Goal: Task Accomplishment & Management: Manage account settings

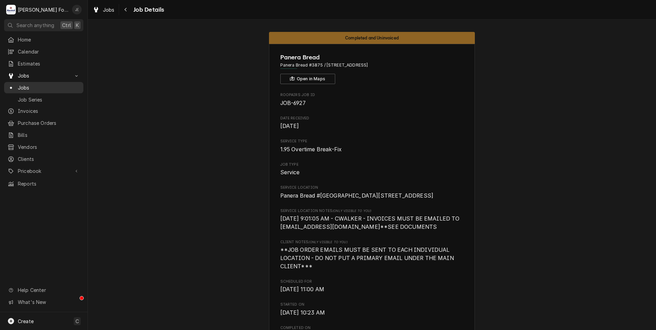
click at [54, 84] on span "Jobs" at bounding box center [49, 87] width 62 height 7
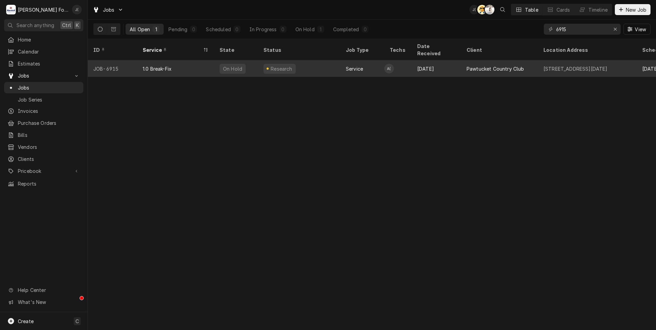
click at [170, 65] on div "1.0 Break-Fix" at bounding box center [157, 68] width 29 height 7
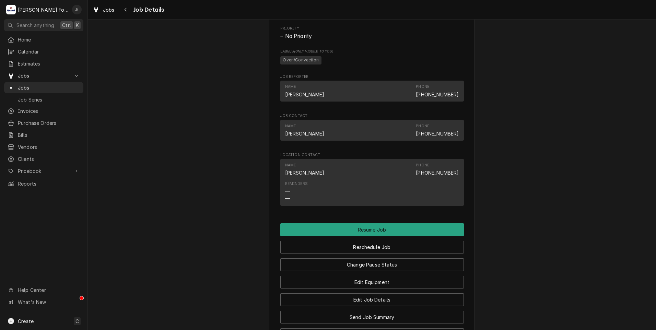
scroll to position [679, 0]
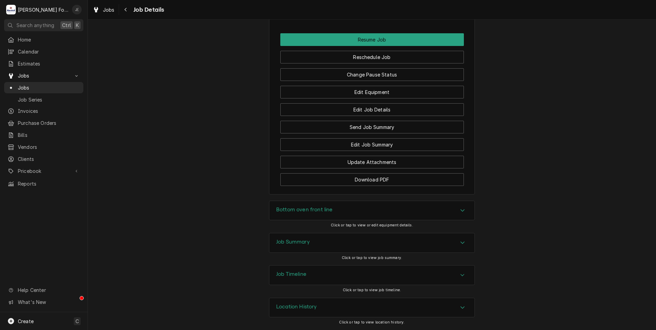
click at [280, 244] on h3 "Job Summary" at bounding box center [293, 242] width 34 height 7
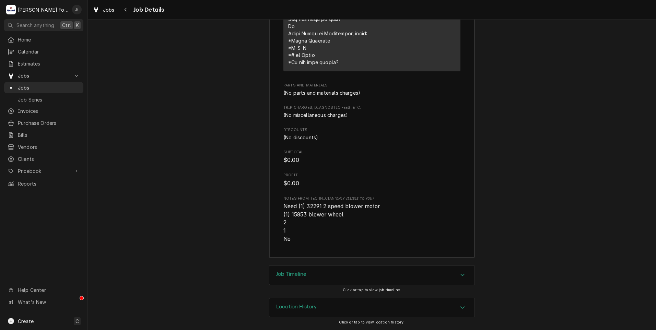
scroll to position [1214, 0]
click at [32, 168] on span "Pricebook" at bounding box center [44, 171] width 52 height 7
click at [44, 168] on span "Pricebook" at bounding box center [44, 171] width 52 height 7
click at [46, 192] on span "Parts & Materials" at bounding box center [49, 195] width 62 height 7
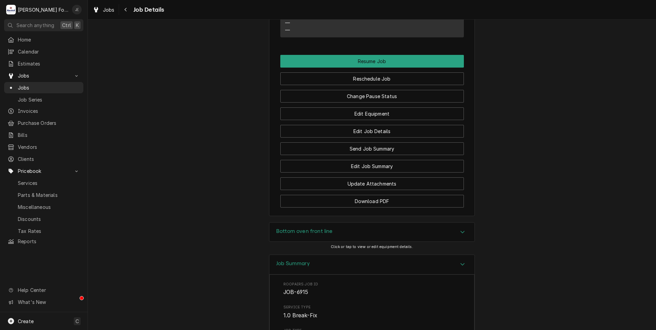
scroll to position [630, 0]
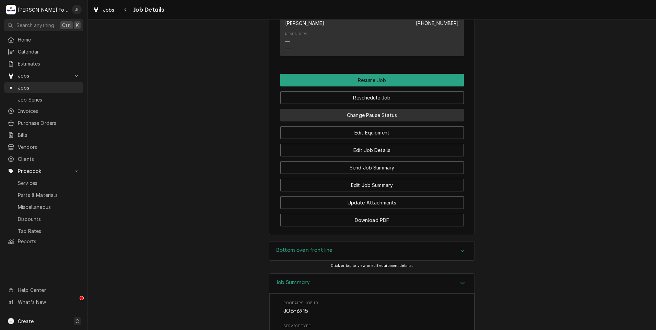
click at [365, 121] on button "Change Pause Status" at bounding box center [372, 115] width 184 height 13
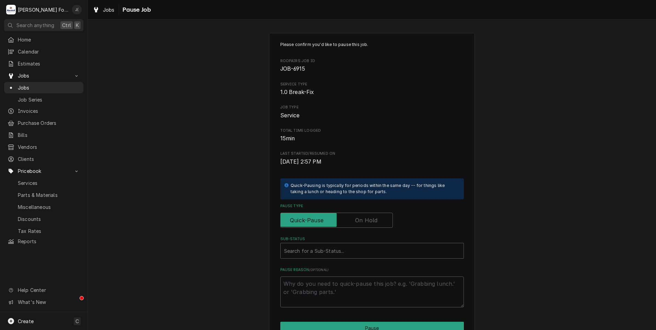
click at [356, 223] on label "Pause Type" at bounding box center [336, 220] width 113 height 15
click at [356, 223] on input "Pause Type" at bounding box center [337, 220] width 106 height 15
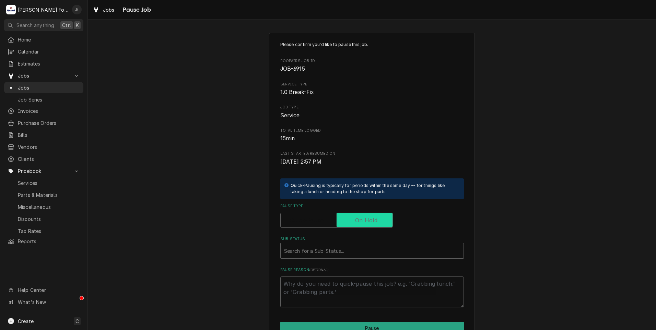
checkbox input "true"
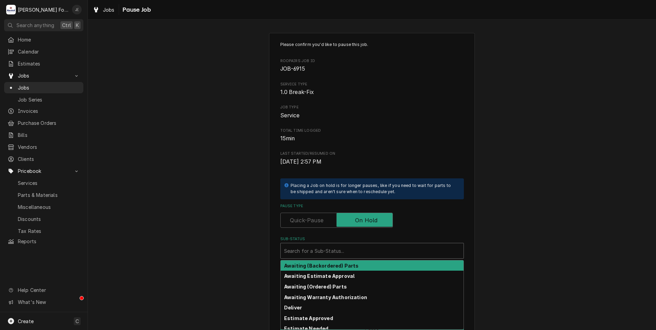
click at [340, 250] on div "Sub-Status" at bounding box center [372, 251] width 176 height 12
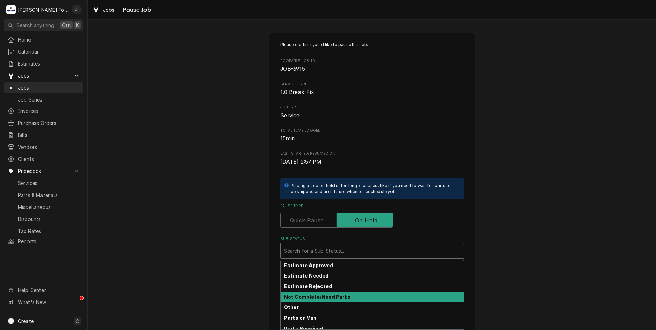
scroll to position [41, 0]
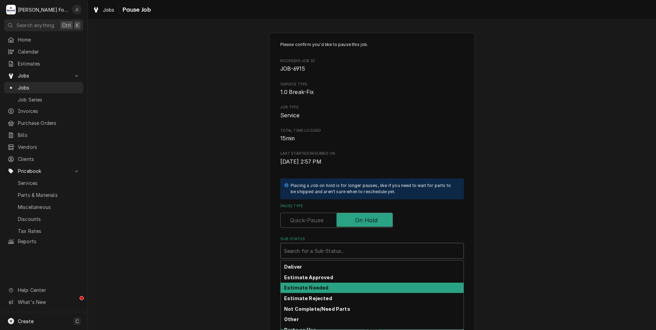
click at [321, 290] on strong "Estimate Needed" at bounding box center [306, 288] width 44 height 6
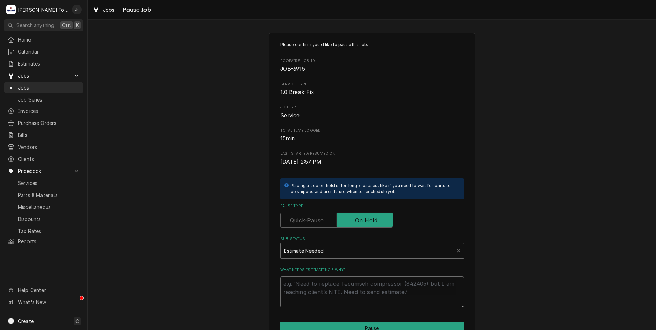
click at [321, 296] on textarea "What needs estimating & why?" at bounding box center [372, 292] width 184 height 31
type textarea "x"
type textarea "p"
type textarea "x"
type textarea "pr"
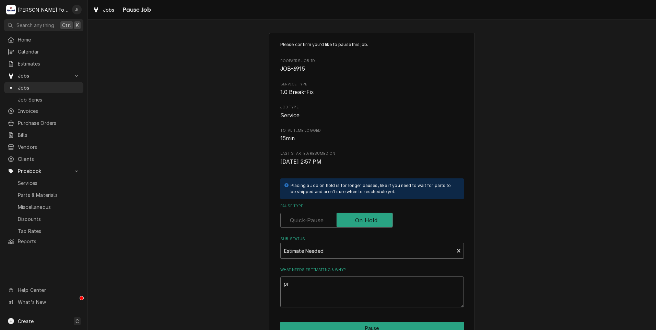
type textarea "x"
type textarea "pri"
type textarea "x"
type textarea "pric"
type textarea "x"
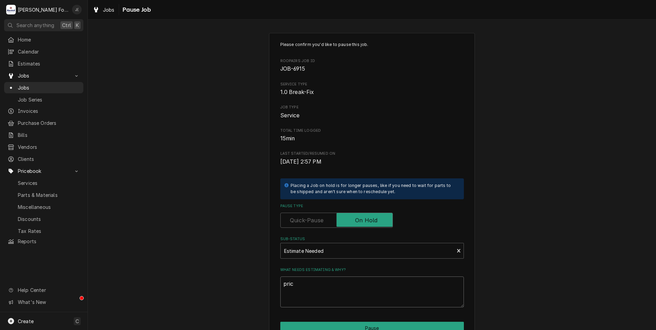
type textarea "price"
type textarea "x"
type textarea "prices"
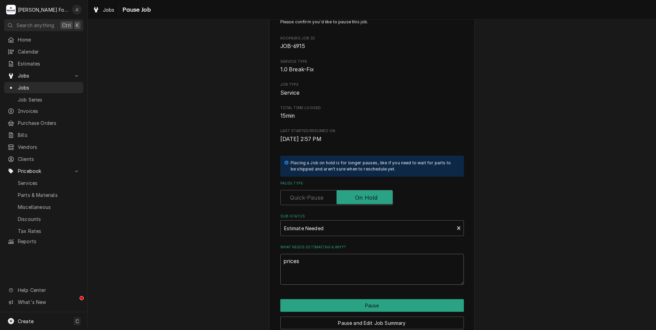
scroll to position [34, 0]
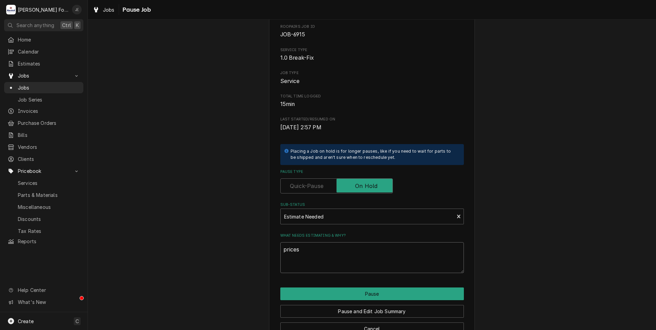
drag, startPoint x: 300, startPoint y: 252, endPoint x: 191, endPoint y: 241, distance: 110.0
click at [215, 245] on div "Please confirm you'd like to pause this job. Roopairs Job ID JOB-6915 Service T…" at bounding box center [372, 171] width 568 height 358
type textarea "x"
type textarea "P"
type textarea "x"
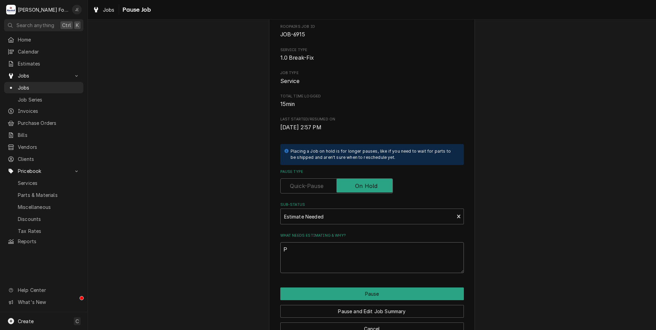
type textarea "PR"
type textarea "x"
type textarea "PRI"
type textarea "x"
type textarea "PRIC"
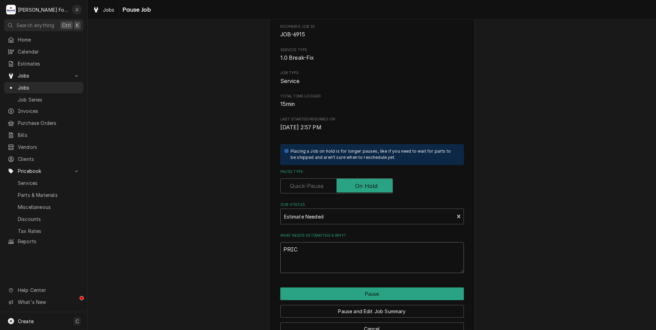
type textarea "x"
type textarea "PRICE"
type textarea "x"
type textarea "PRICES"
click at [412, 308] on button "Pause and Edit Job Summary" at bounding box center [372, 311] width 184 height 13
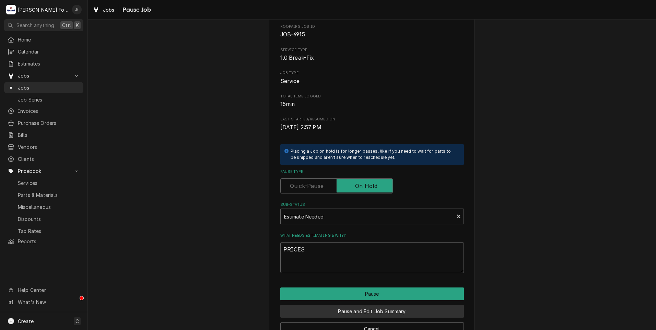
type textarea "x"
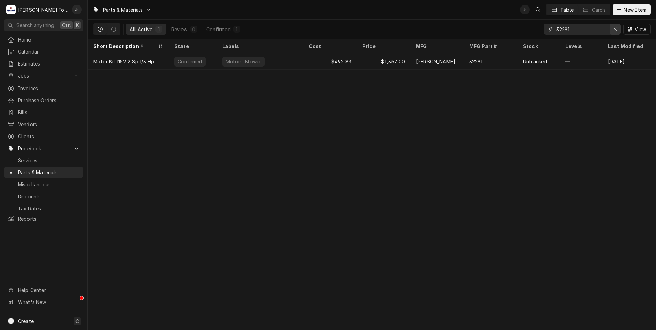
click at [618, 28] on div "Erase input" at bounding box center [615, 29] width 7 height 7
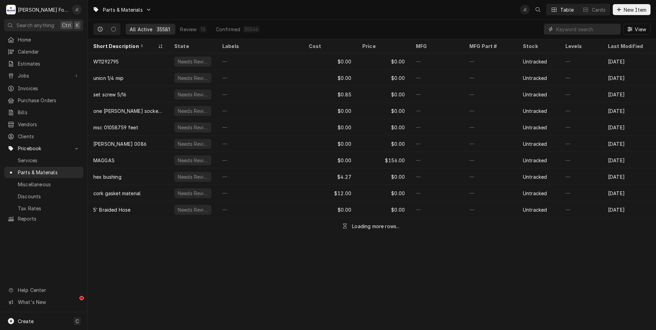
paste input "15853"
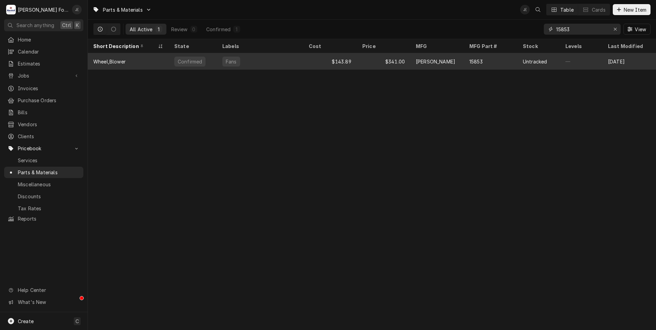
type input "15853"
click at [133, 57] on div "Wheel,Blower" at bounding box center [128, 61] width 81 height 16
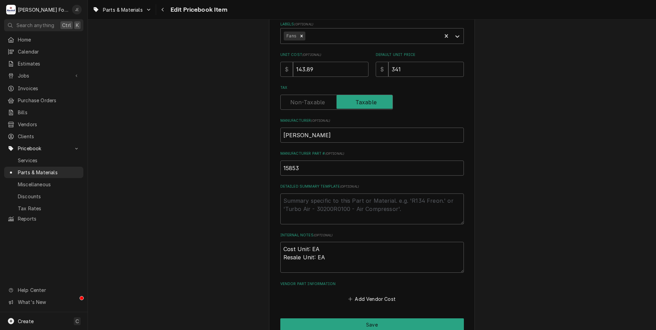
scroll to position [108, 0]
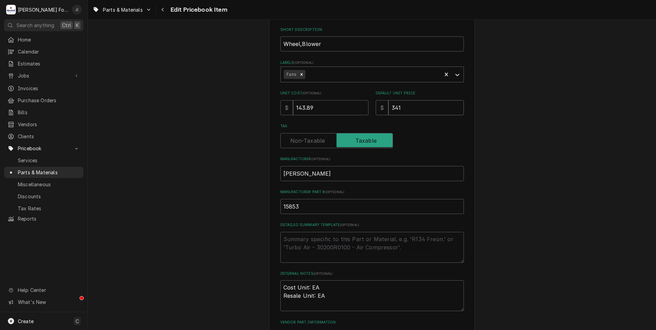
drag, startPoint x: 369, startPoint y: 105, endPoint x: 349, endPoint y: 99, distance: 21.2
click at [353, 104] on div "Unit Cost ( optional ) $ 143.89 Default Unit Price $ 341" at bounding box center [372, 103] width 184 height 24
type textarea "x"
type input "3"
type textarea "x"
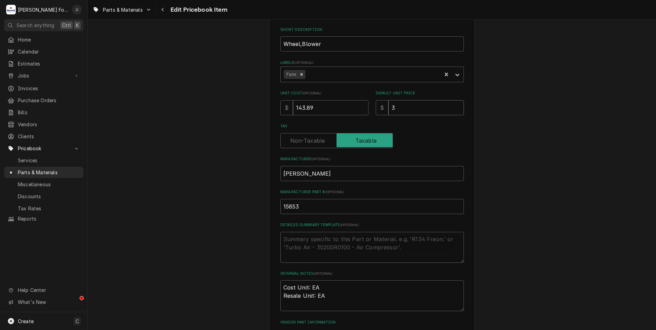
type input "34"
type textarea "x"
type input "344"
type textarea "x"
type input "344.0"
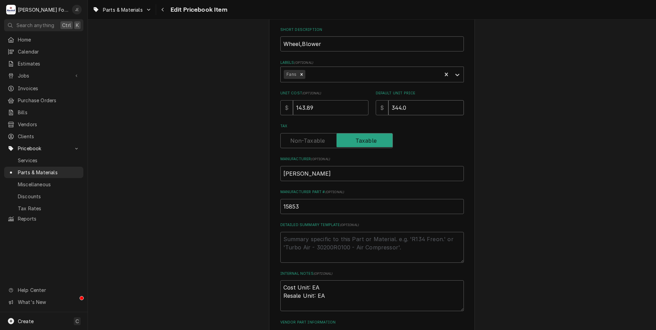
type textarea "x"
type input "344.00"
drag, startPoint x: 322, startPoint y: 104, endPoint x: 245, endPoint y: 99, distance: 76.4
click at [246, 102] on div "Use the fields below to edit this PriceBook item. Note that changes made here w…" at bounding box center [372, 160] width 568 height 484
type textarea "x"
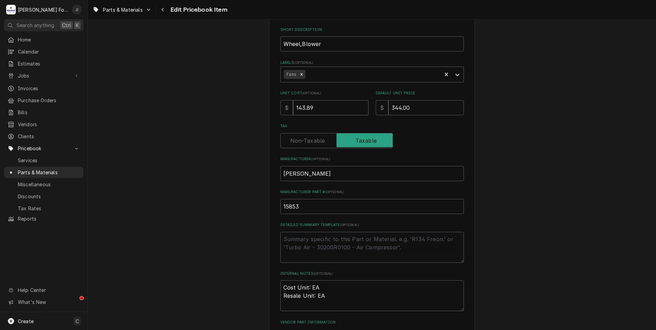
type input "1"
type textarea "x"
type input "12"
type textarea "x"
type input "127"
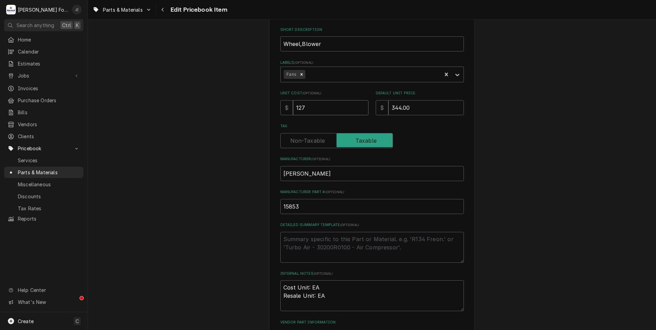
type textarea "x"
type input "127.0"
type textarea "x"
type input "127.03"
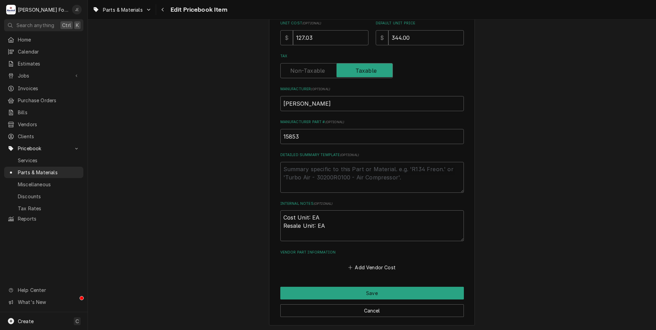
scroll to position [211, 0]
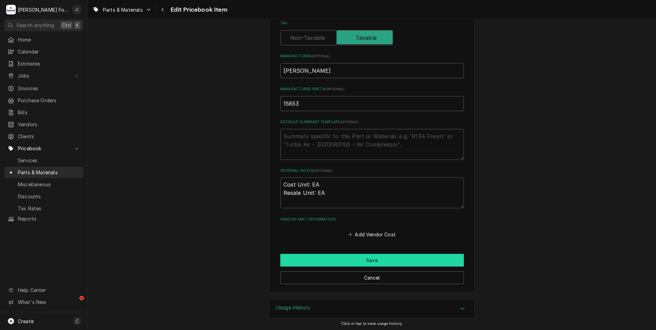
click at [330, 258] on button "Save" at bounding box center [372, 260] width 184 height 13
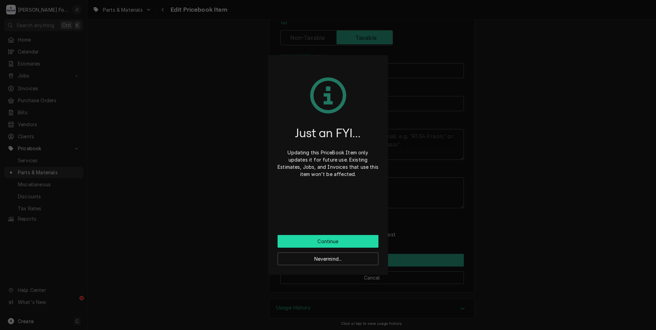
click at [320, 241] on button "Continue" at bounding box center [328, 241] width 101 height 13
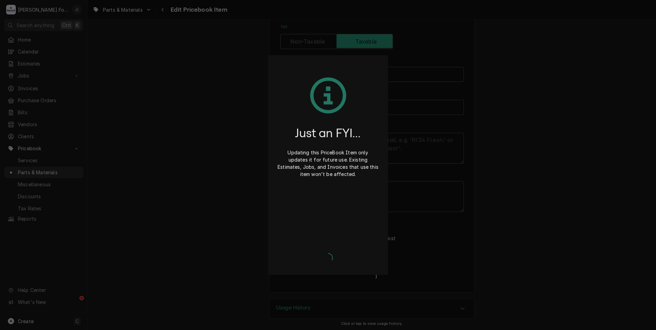
type textarea "x"
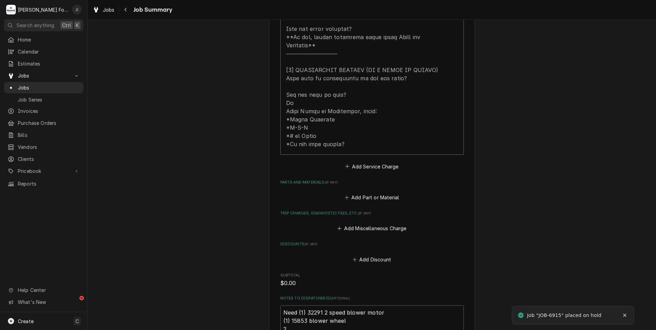
scroll to position [343, 0]
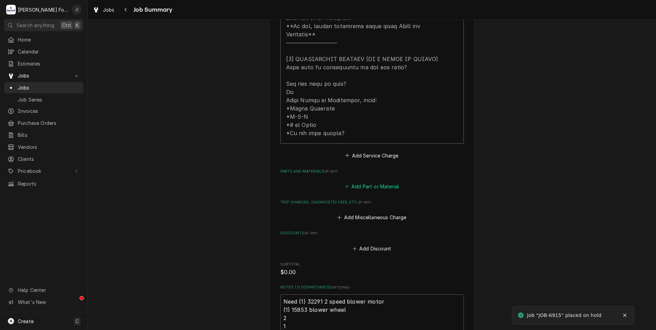
click at [367, 182] on button "Add Part or Material" at bounding box center [372, 187] width 57 height 10
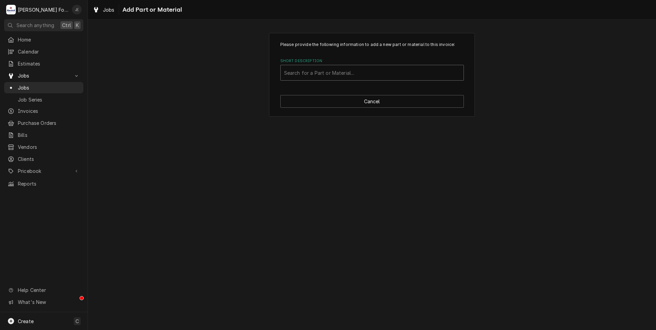
click at [309, 73] on div "Short Description" at bounding box center [372, 73] width 176 height 12
type input "32291"
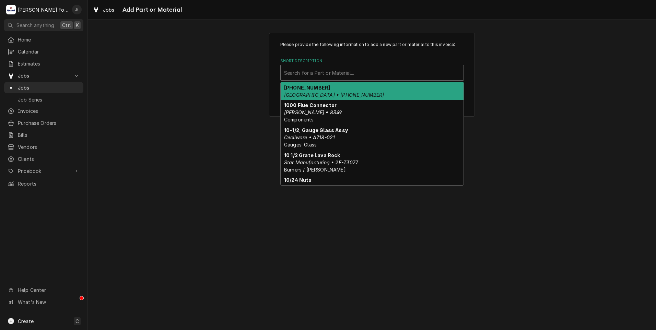
click at [309, 72] on div "Short Description" at bounding box center [372, 73] width 176 height 12
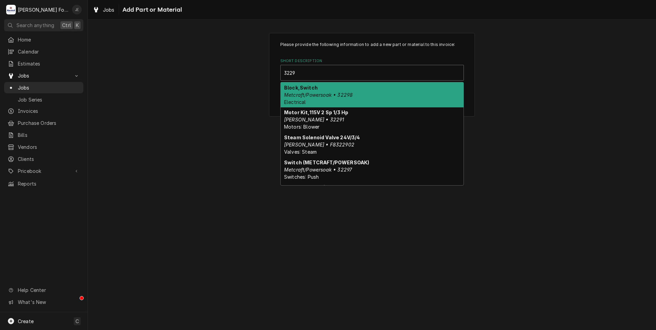
type input "32291"
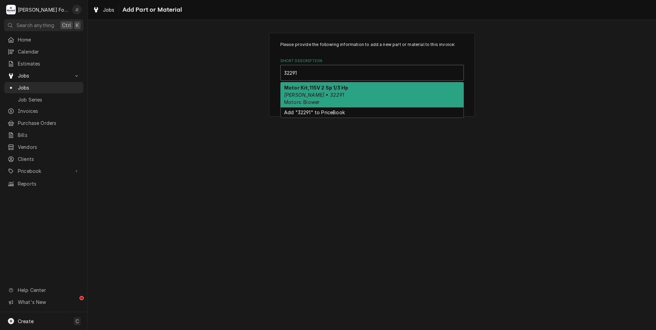
click at [321, 92] on div "Motor Kit,115V 2 Sp 1/3 Hp Blodgett • 32291 Motors: Blower" at bounding box center [372, 94] width 183 height 25
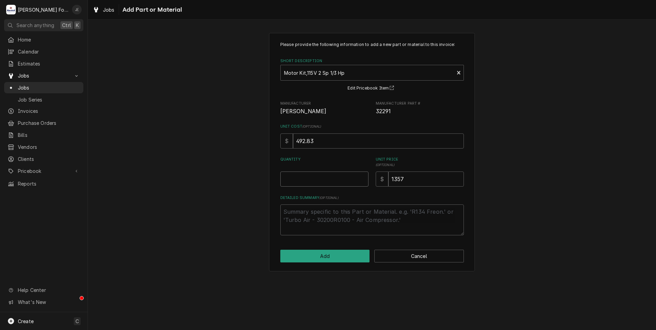
click at [326, 177] on input "Quantity" at bounding box center [324, 179] width 88 height 15
type textarea "x"
type input "1"
click at [346, 256] on button "Add" at bounding box center [325, 256] width 90 height 13
type textarea "x"
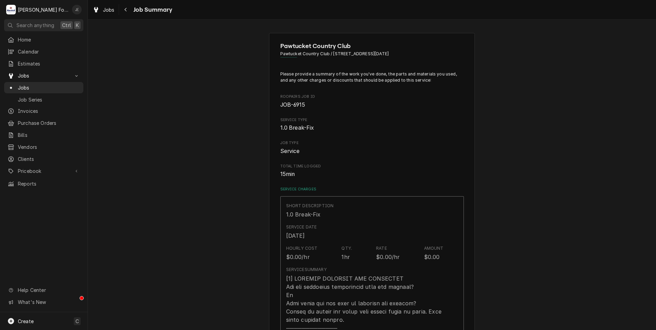
scroll to position [343, 0]
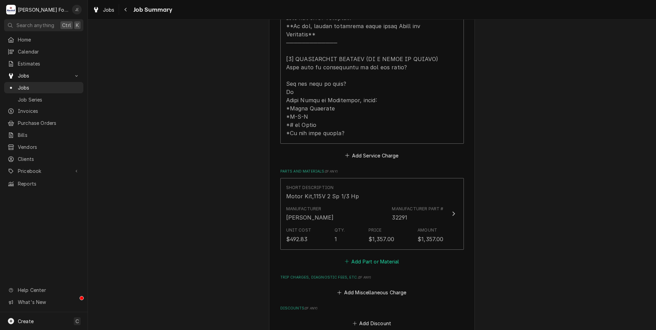
click at [358, 257] on button "Add Part or Material" at bounding box center [372, 262] width 57 height 10
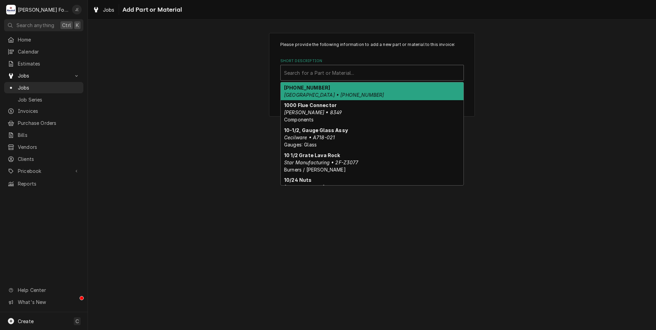
click at [340, 71] on div "Short Description" at bounding box center [372, 73] width 176 height 12
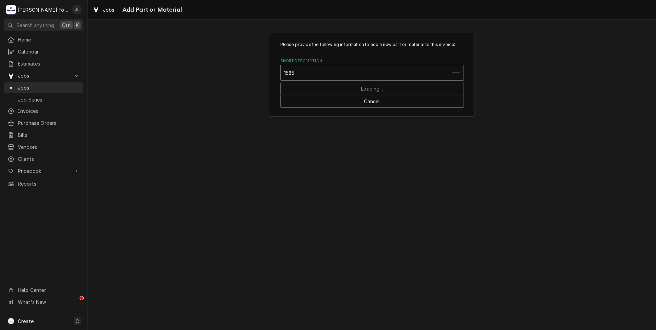
type input "15853"
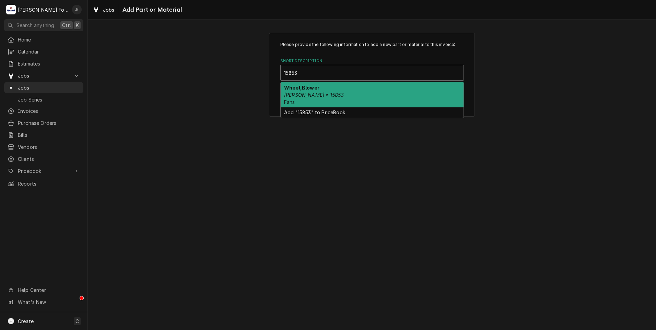
click at [341, 99] on div "Wheel,Blower Blodgett • 15853 Fans" at bounding box center [372, 94] width 183 height 25
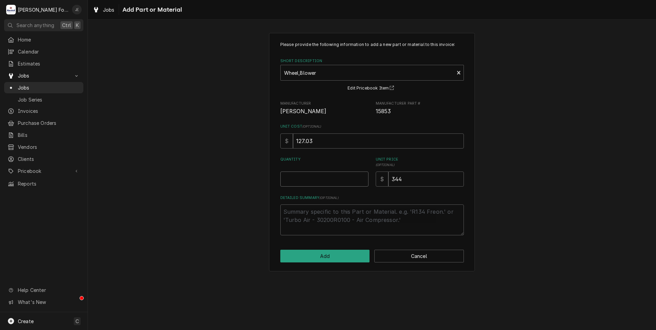
drag, startPoint x: 350, startPoint y: 181, endPoint x: 350, endPoint y: 177, distance: 4.1
click at [350, 177] on input "Quantity" at bounding box center [324, 179] width 88 height 15
type textarea "x"
type input "1"
click at [329, 254] on button "Add" at bounding box center [325, 256] width 90 height 13
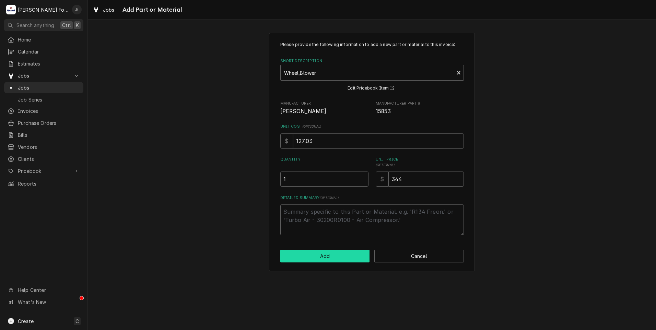
type textarea "x"
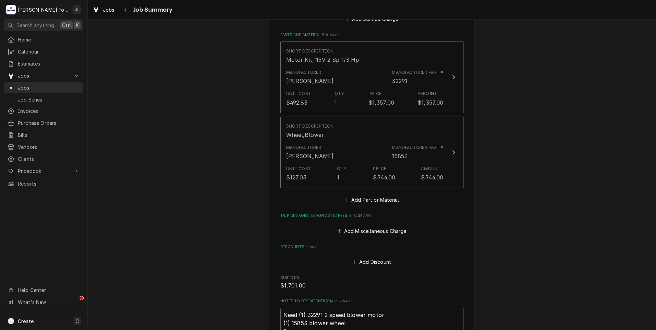
scroll to position [481, 0]
click at [367, 195] on button "Add Part or Material" at bounding box center [372, 200] width 57 height 10
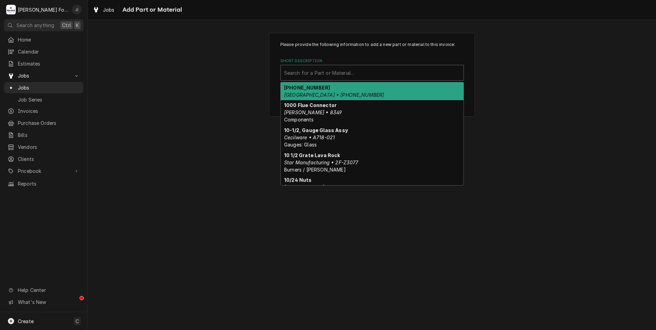
click at [324, 74] on div "Short Description" at bounding box center [372, 73] width 176 height 12
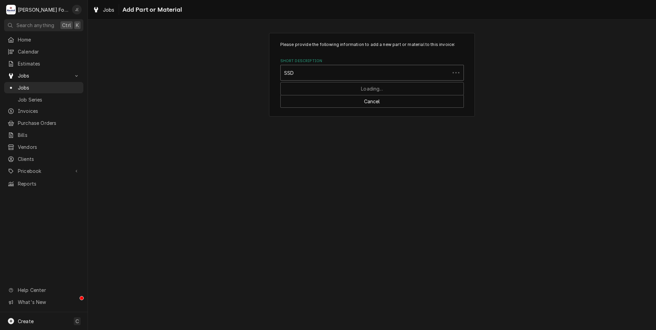
type input "SSDT"
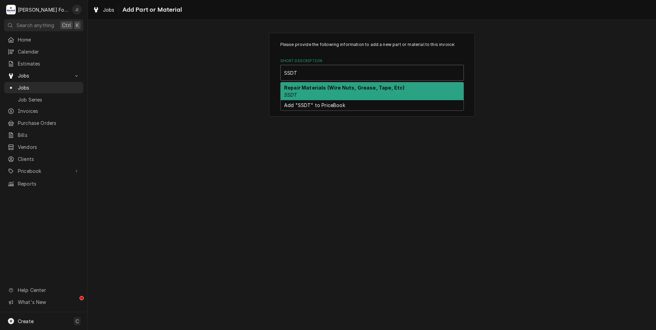
click at [325, 94] on div "Repair Materials (Wire Nuts, Grease, Tape, Etc) SSDT" at bounding box center [372, 91] width 183 height 18
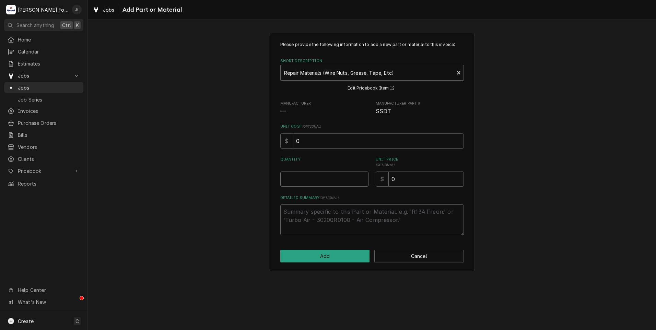
click at [331, 186] on input "Quantity" at bounding box center [324, 179] width 88 height 15
type textarea "x"
type input "1"
type textarea "x"
type input "2"
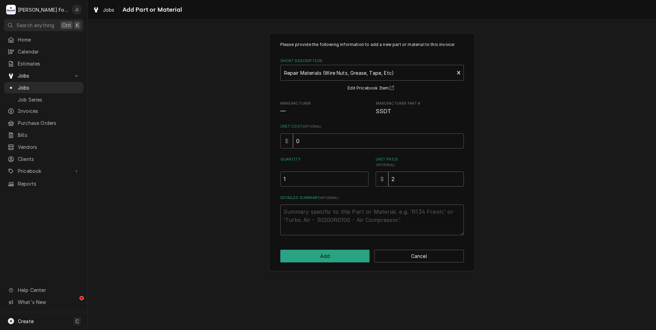
type textarea "x"
type input "20"
click at [336, 257] on button "Add" at bounding box center [325, 256] width 90 height 13
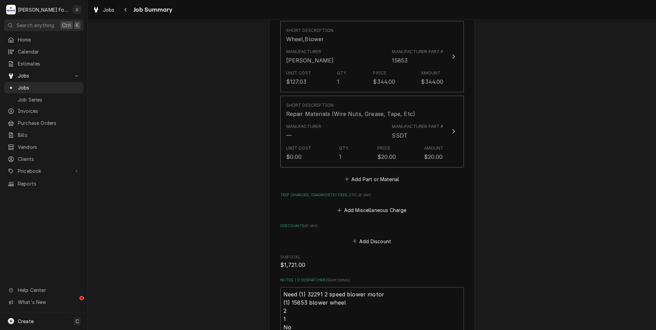
scroll to position [641, 0]
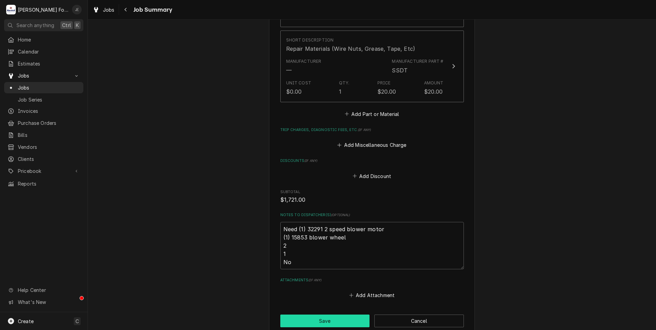
click at [334, 315] on button "Save" at bounding box center [325, 321] width 90 height 13
type textarea "x"
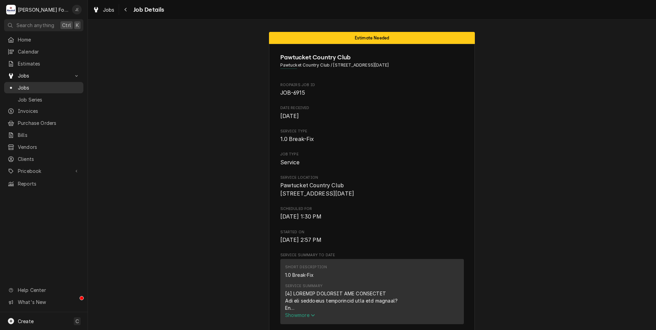
click at [32, 86] on span "Jobs" at bounding box center [49, 87] width 62 height 7
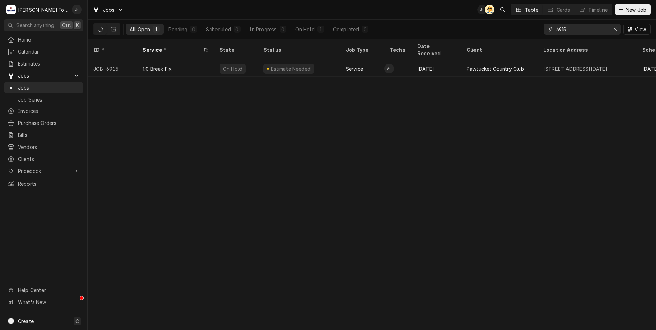
drag, startPoint x: 578, startPoint y: 28, endPoint x: 490, endPoint y: 38, distance: 89.2
click at [539, 34] on div "All Open 1 Pending 0 Scheduled 0 In Progress 0 On Hold 1 Completed 0 6915 View" at bounding box center [371, 29] width 557 height 19
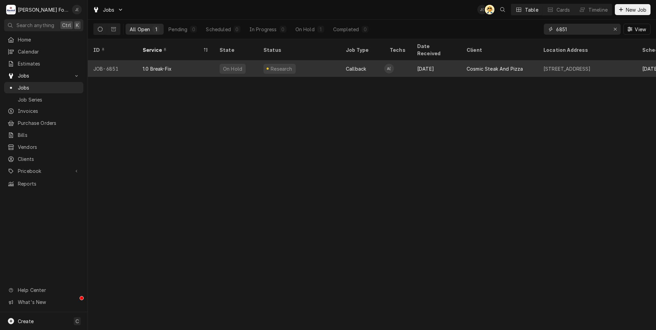
type input "6851"
click at [211, 66] on div "1.0 Break-Fix" at bounding box center [175, 68] width 77 height 16
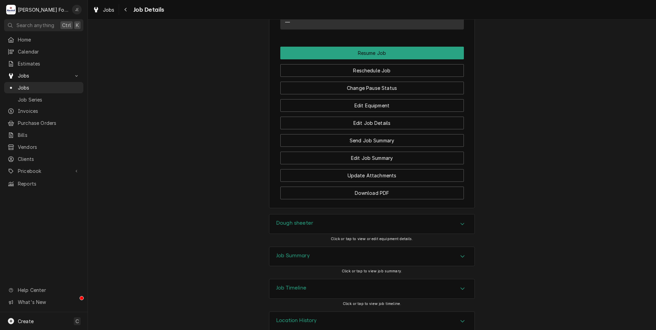
scroll to position [838, 0]
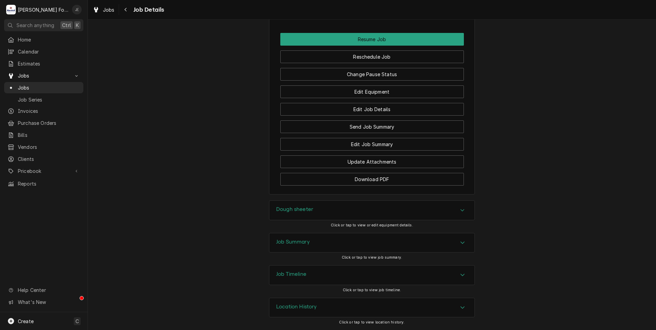
click at [293, 212] on h3 "Dough sheeter" at bounding box center [294, 209] width 37 height 7
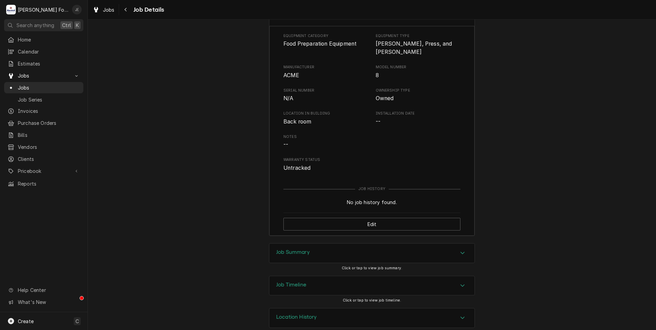
scroll to position [1034, 0]
click at [298, 250] on div "Job Summary" at bounding box center [371, 250] width 205 height 19
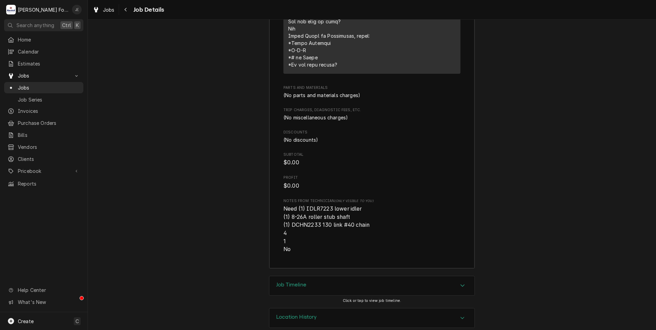
scroll to position [1584, 0]
drag, startPoint x: 329, startPoint y: 198, endPoint x: 304, endPoint y: 199, distance: 24.4
click at [304, 204] on span "Need (1) IDLR7223 lower idler (1) 8-26A roller stub shaft (1) DCHN2233 130 link…" at bounding box center [327, 227] width 86 height 47
drag, startPoint x: 304, startPoint y: 199, endPoint x: 310, endPoint y: 200, distance: 6.0
copy span "IDLR7223"
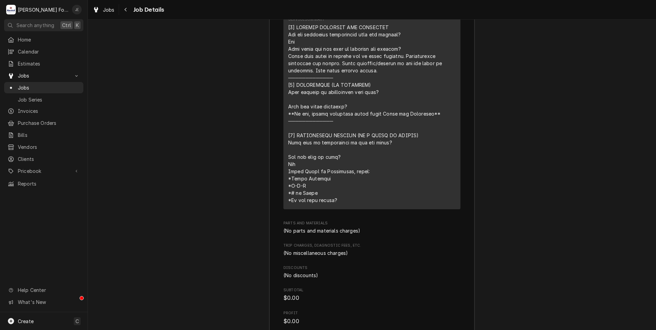
scroll to position [1584, 0]
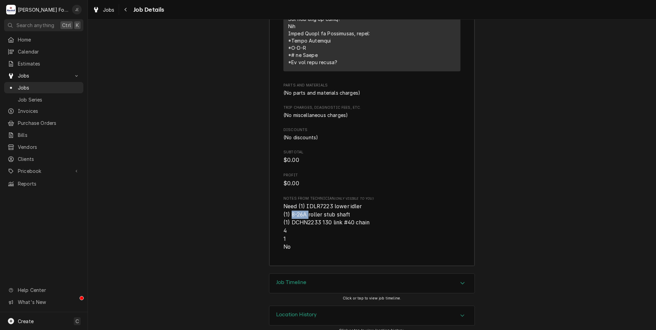
drag, startPoint x: 305, startPoint y: 206, endPoint x: 290, endPoint y: 207, distance: 14.8
click at [290, 207] on span "Need (1) IDLR7223 lower idler (1) 8-26A roller stub shaft (1) DCHN2233 130 link…" at bounding box center [327, 226] width 86 height 47
drag, startPoint x: 290, startPoint y: 207, endPoint x: 294, endPoint y: 207, distance: 3.4
copy span "8-26A"
drag, startPoint x: 317, startPoint y: 215, endPoint x: 290, endPoint y: 217, distance: 27.5
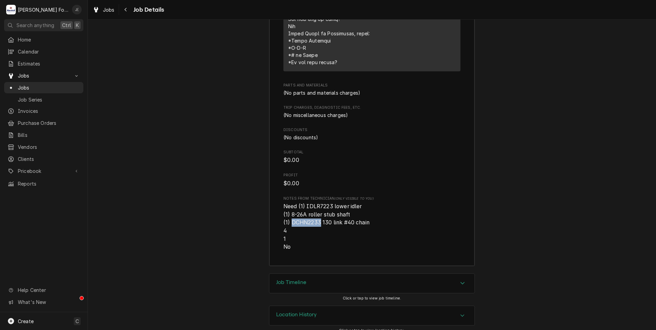
click at [290, 217] on span "Need (1) IDLR7223 lower idler (1) 8-26A roller stub shaft (1) DCHN2233 130 link…" at bounding box center [327, 226] width 86 height 47
copy span "DCHN2233"
click at [31, 88] on span "Jobs" at bounding box center [49, 87] width 62 height 7
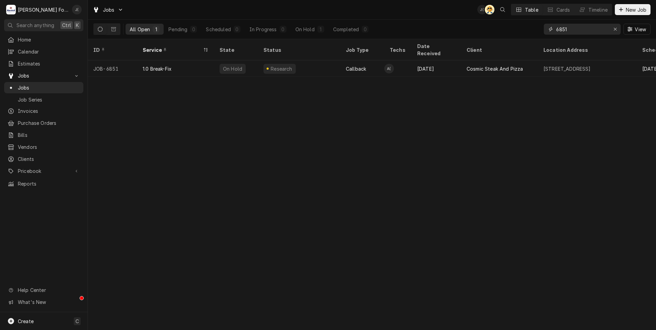
drag, startPoint x: 584, startPoint y: 31, endPoint x: 502, endPoint y: 26, distance: 81.8
click at [502, 26] on div "All Open 1 Pending 0 Scheduled 0 In Progress 0 On Hold 1 Completed 0 6851 View" at bounding box center [371, 29] width 557 height 19
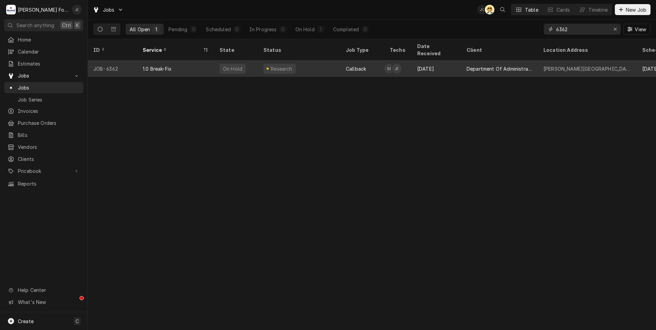
type input "6362"
click at [472, 65] on div "Department Of Administration 2" at bounding box center [500, 68] width 66 height 7
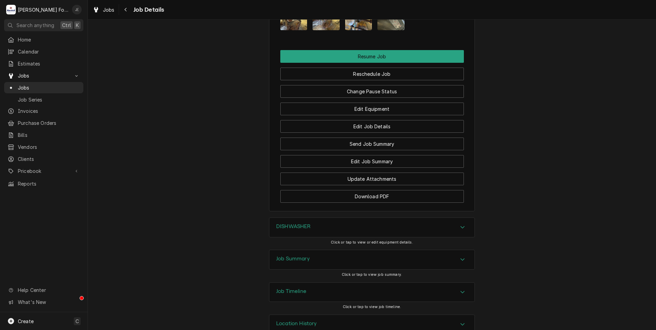
scroll to position [1006, 0]
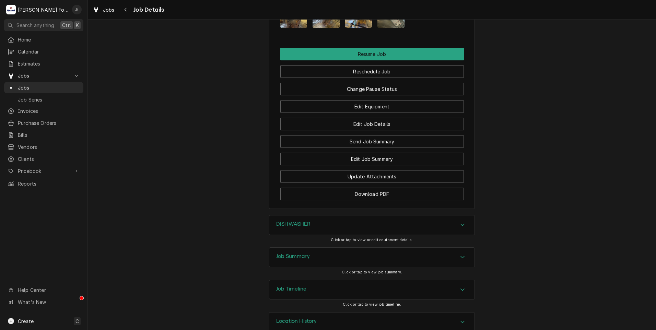
click at [298, 280] on div "Job Timeline" at bounding box center [371, 289] width 205 height 19
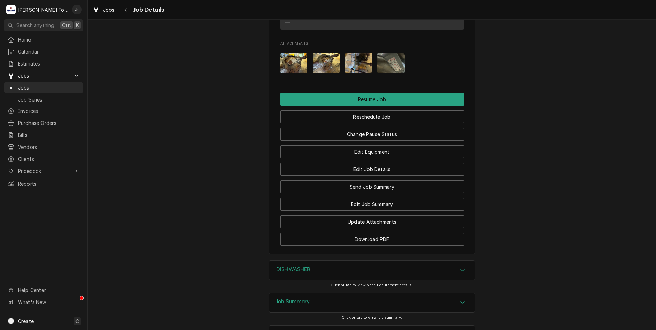
scroll to position [972, 0]
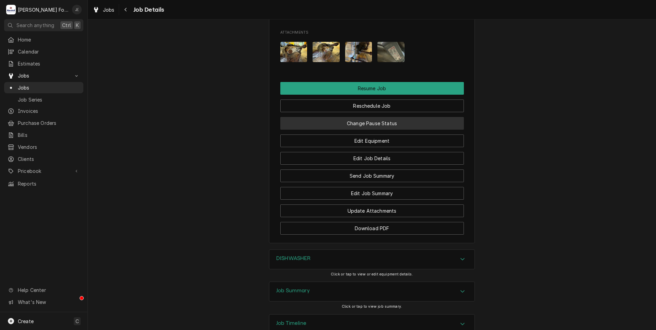
click at [355, 117] on button "Change Pause Status" at bounding box center [372, 123] width 184 height 13
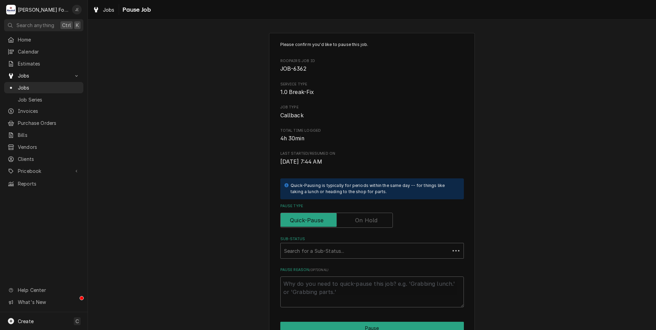
click at [371, 218] on label "Pause Type" at bounding box center [336, 220] width 113 height 15
click at [371, 218] on input "Pause Type" at bounding box center [337, 220] width 106 height 15
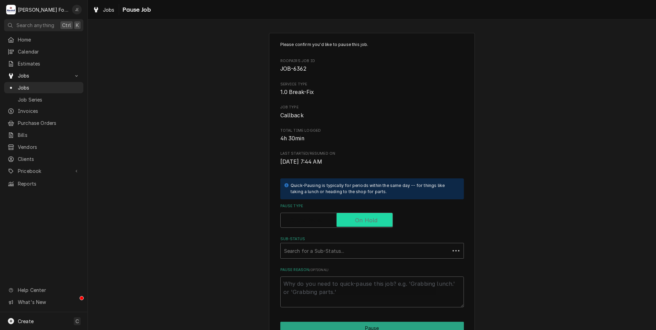
checkbox input "true"
click at [354, 247] on div "Sub-Status" at bounding box center [372, 251] width 176 height 12
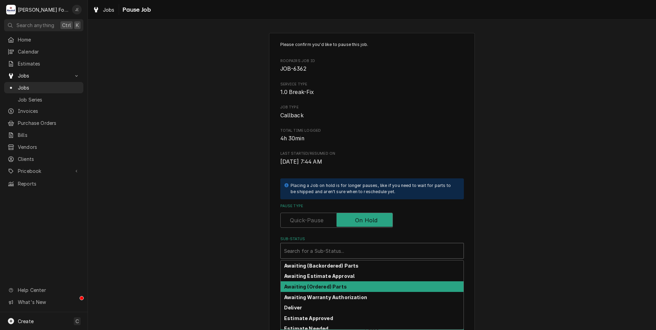
click at [324, 287] on strong "Awaiting (Ordered) Parts" at bounding box center [315, 287] width 63 height 6
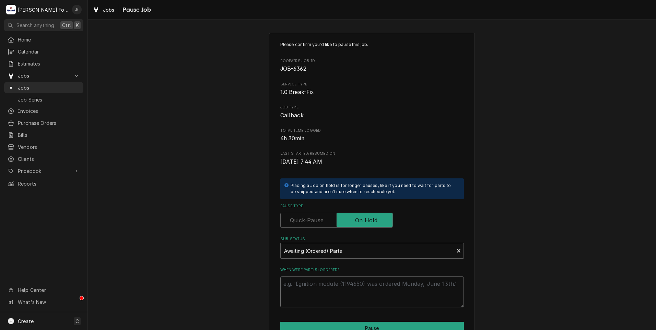
click at [324, 294] on textarea "When were part(s) ordered?" at bounding box center [372, 292] width 184 height 31
type textarea "x"
type textarea "0"
type textarea "x"
type textarea "08"
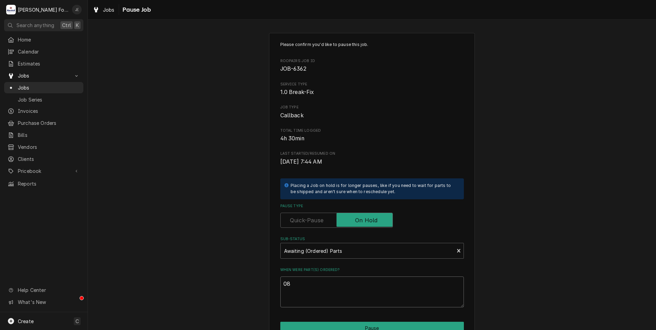
type textarea "x"
type textarea "08/"
type textarea "x"
type textarea "08/1"
type textarea "x"
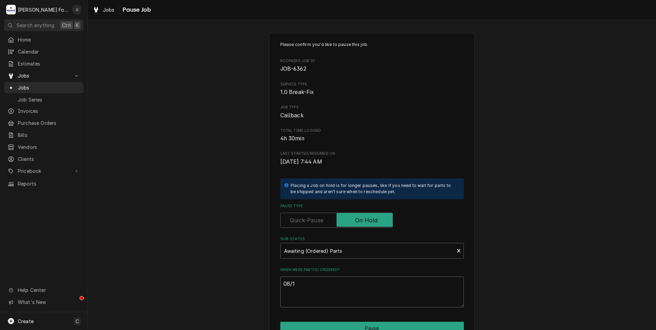
type textarea "08/18"
type textarea "x"
type textarea "08/18/"
type textarea "x"
type textarea "08/18/2"
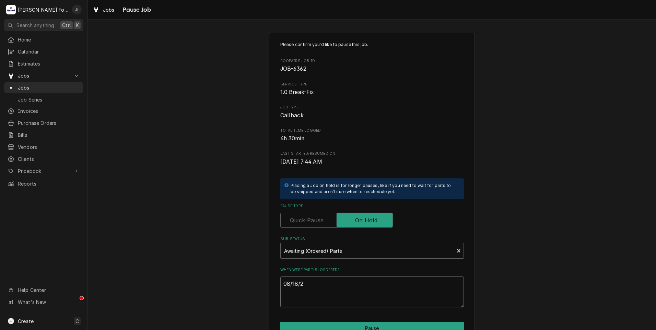
type textarea "x"
type textarea "08/18/20"
type textarea "x"
type textarea "08/18/202"
type textarea "x"
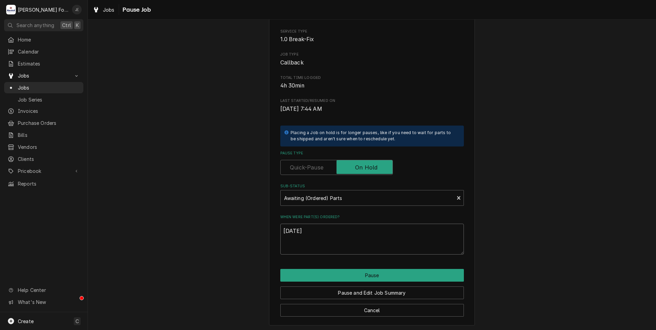
scroll to position [54, 0]
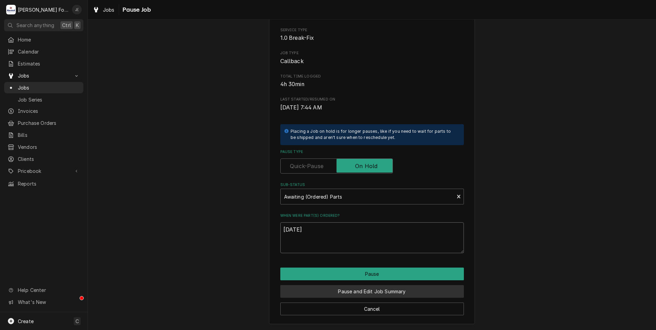
type textarea "[DATE]"
click at [340, 290] on button "Pause and Edit Job Summary" at bounding box center [372, 291] width 184 height 13
type textarea "x"
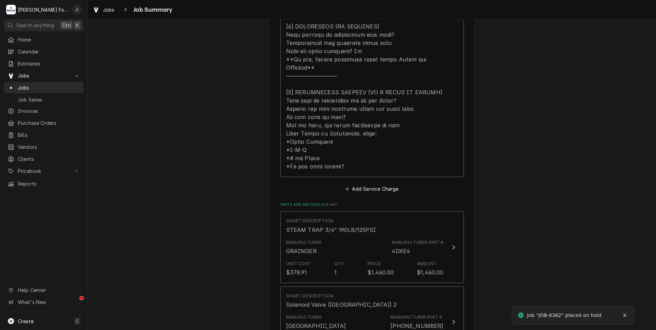
scroll to position [446, 0]
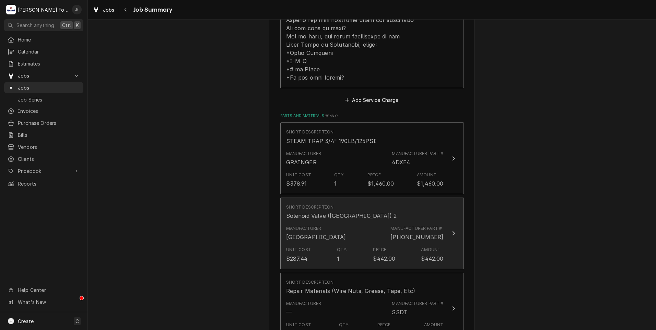
click at [323, 223] on div "Manufacturer [GEOGRAPHIC_DATA] Manufacturer Part # [PHONE_NUMBER]" at bounding box center [365, 233] width 158 height 21
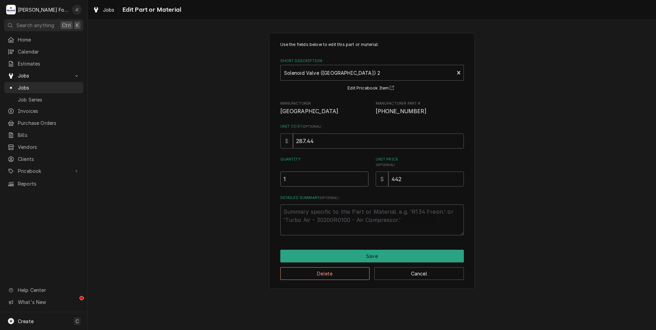
drag, startPoint x: 310, startPoint y: 181, endPoint x: 182, endPoint y: 184, distance: 128.8
click at [190, 184] on div "Use the fields below to edit this part or material: Short Description Solenoid …" at bounding box center [372, 161] width 568 height 268
type textarea "x"
type input "2"
click at [298, 207] on textarea "Detailed Summary ( optional )" at bounding box center [372, 220] width 184 height 31
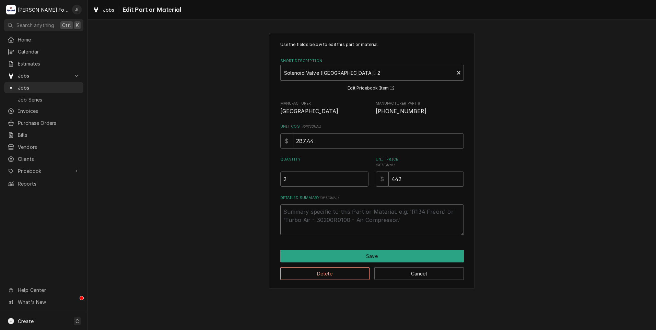
type textarea "x"
type textarea "0"
type textarea "x"
type textarea "08"
type textarea "x"
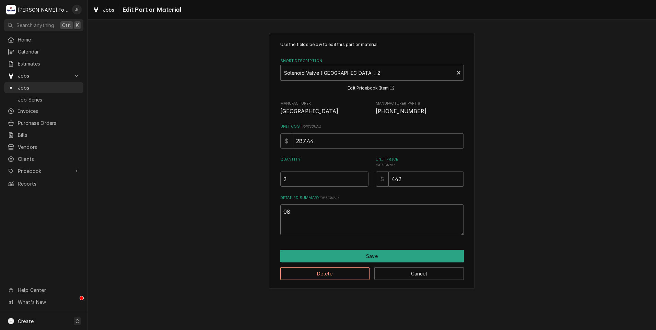
type textarea "08/"
type textarea "x"
type textarea "08/1"
type textarea "x"
type textarea "08/15"
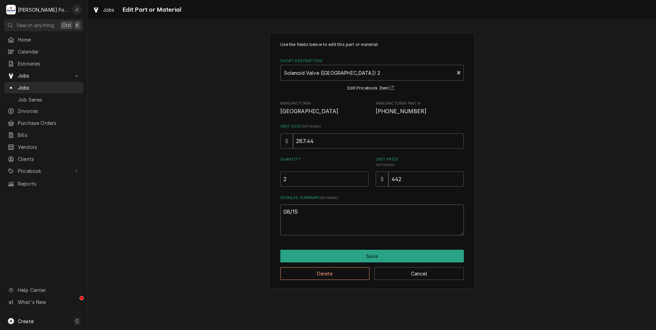
type textarea "x"
type textarea "08/15/"
type textarea "x"
type textarea "08/15/2"
type textarea "x"
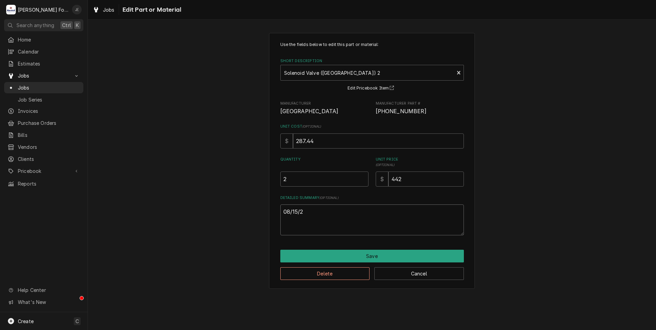
type textarea "08/15/20"
type textarea "x"
type textarea "08/15/202"
type textarea "x"
type textarea "08/15/2025"
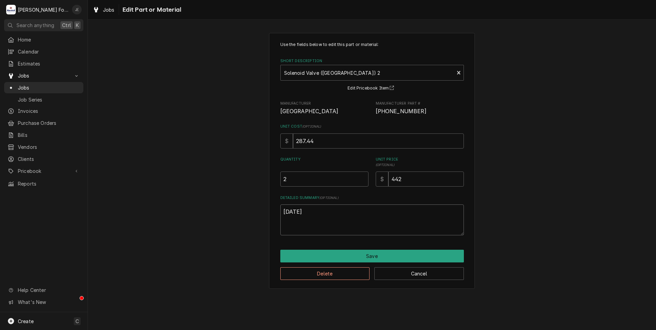
type textarea "x"
type textarea "08/15/2025"
type textarea "x"
type textarea "08/15/2025 I"
type textarea "x"
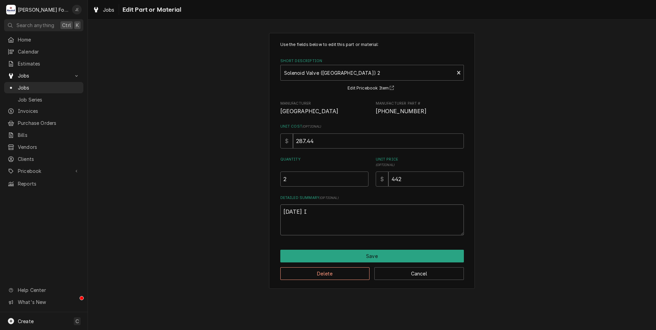
type textarea "08/15/2025 IN"
type textarea "x"
type textarea "08/15/2025 INT"
type textarea "x"
type textarea "08/15/2025 INTA"
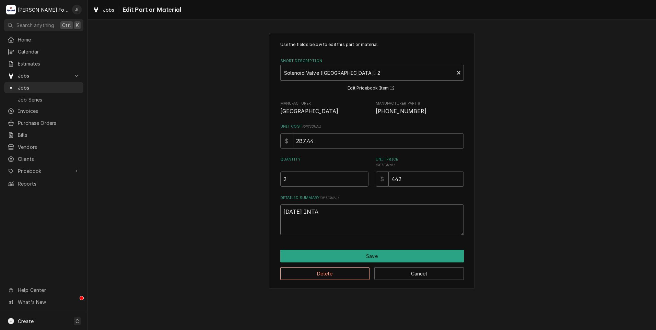
type textarea "x"
type textarea "08/15/2025 INTAL"
type textarea "x"
type textarea "08/15/2025 INTALL"
type textarea "x"
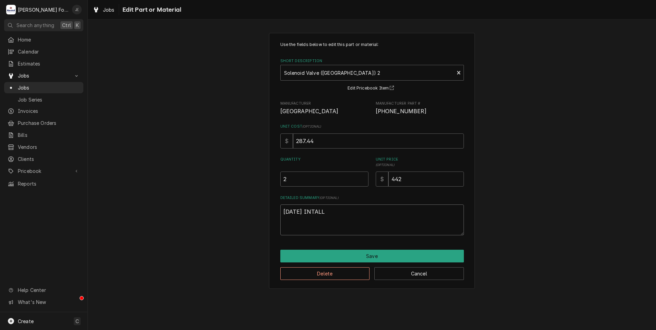
type textarea "08/15/2025 INTALLE"
type textarea "x"
type textarea "08/15/2025 INTALLED"
type textarea "x"
type textarea "08/15/2025 INTALLED"
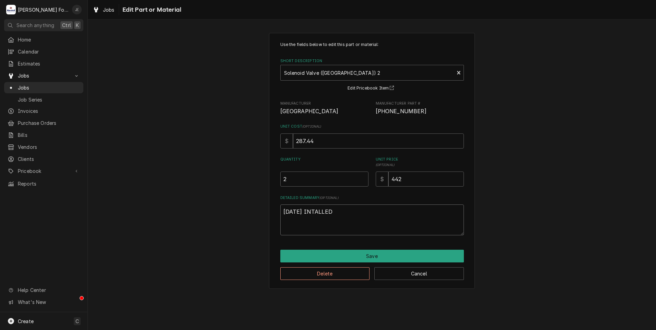
type textarea "x"
type textarea "08/15/2025 INTALLED Q"
type textarea "x"
type textarea "08/15/2025 INTALLED QT"
type textarea "x"
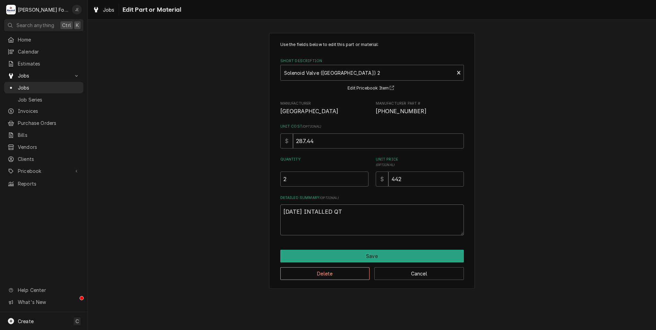
type textarea "08/15/2025 INTALLED QTY"
type textarea "x"
type textarea "08/15/2025 INTALLED QTY:"
type textarea "x"
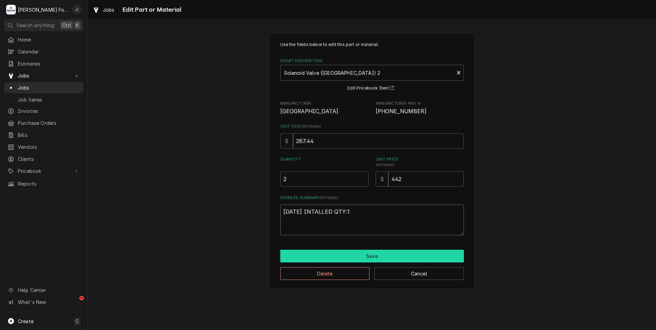
type textarea "08/15/2025 INTALLED QTY:1"
click at [328, 255] on button "Save" at bounding box center [372, 256] width 184 height 13
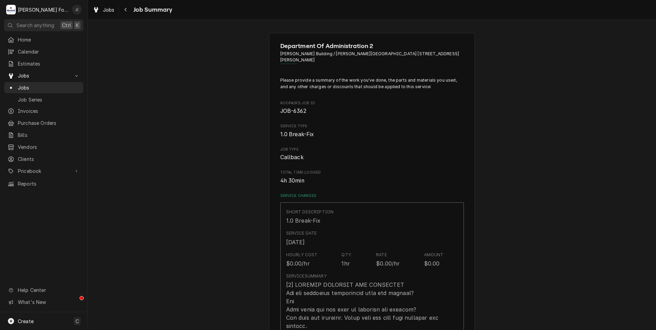
scroll to position [446, 0]
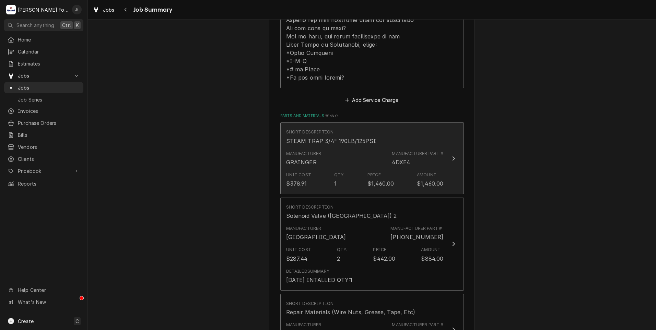
click at [346, 148] on div "Manufacturer GRAINGER Manufacturer Part # 4DXE4" at bounding box center [365, 158] width 158 height 21
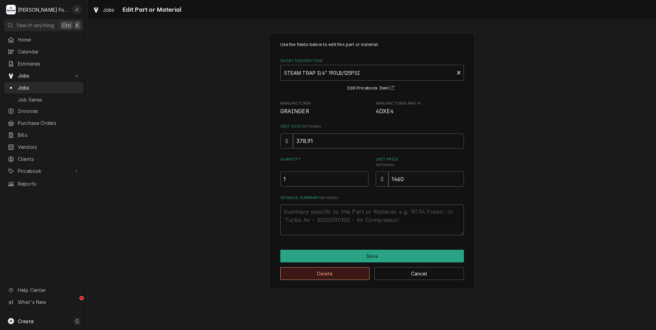
click at [335, 273] on button "Delete" at bounding box center [325, 273] width 90 height 13
type textarea "x"
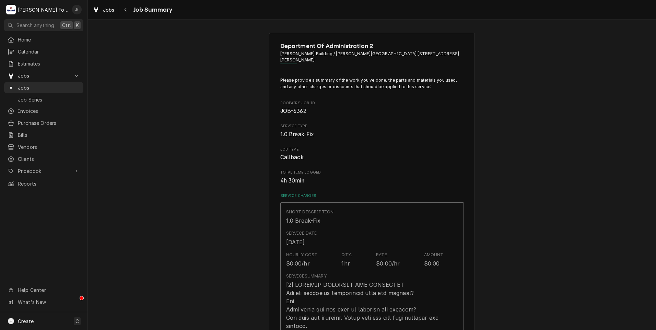
scroll to position [446, 0]
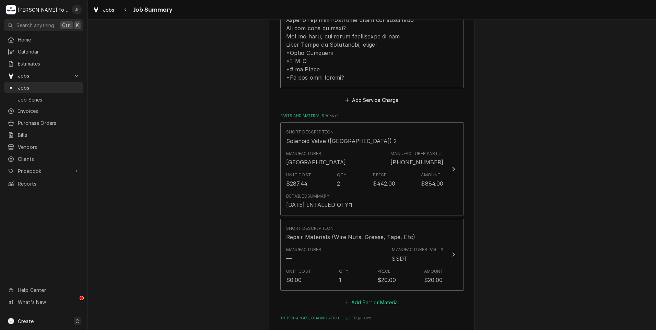
click at [356, 298] on button "Add Part or Material" at bounding box center [372, 303] width 57 height 10
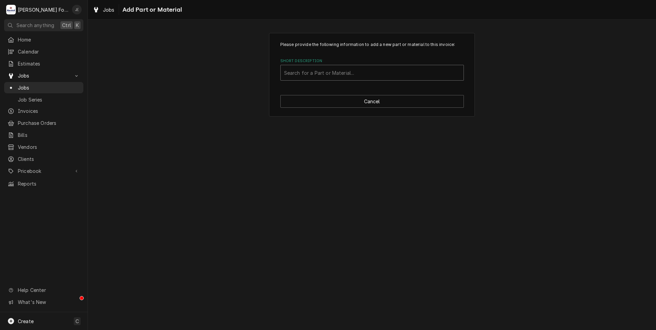
click at [327, 73] on div "Short Description" at bounding box center [372, 73] width 176 height 12
type input "4DXE4"
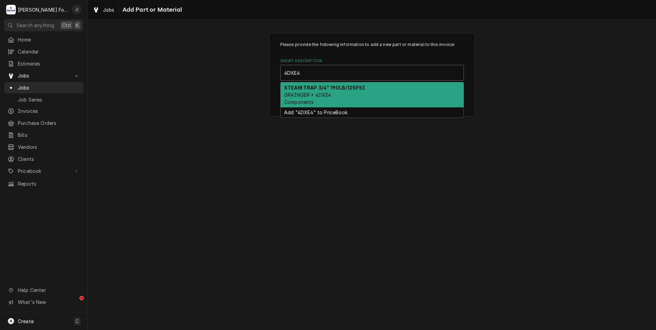
click at [324, 96] on em "GRAINGER • 4DXE4" at bounding box center [307, 95] width 47 height 6
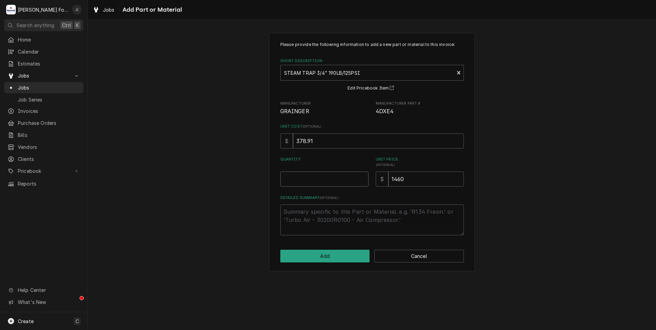
click at [306, 183] on input "Quantity" at bounding box center [324, 179] width 88 height 15
type textarea "x"
type input "1"
click at [344, 254] on button "Add" at bounding box center [325, 256] width 90 height 13
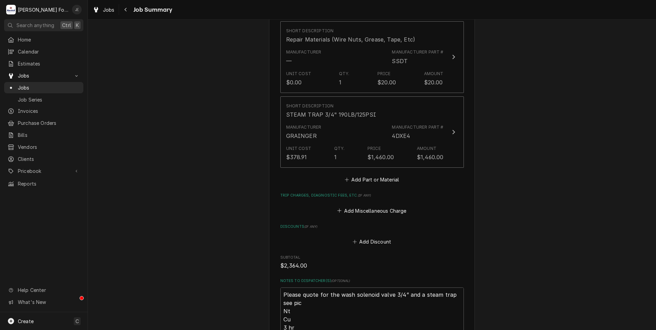
scroll to position [816, 0]
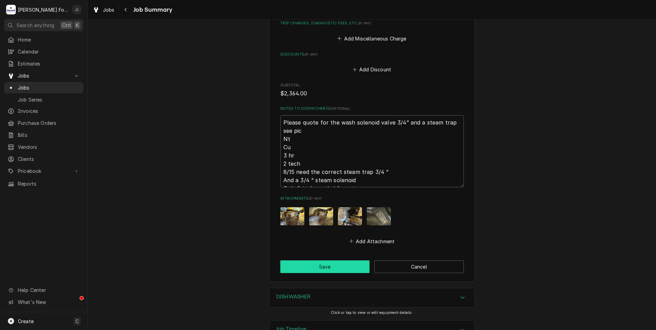
click at [301, 261] on button "Save" at bounding box center [325, 267] width 90 height 13
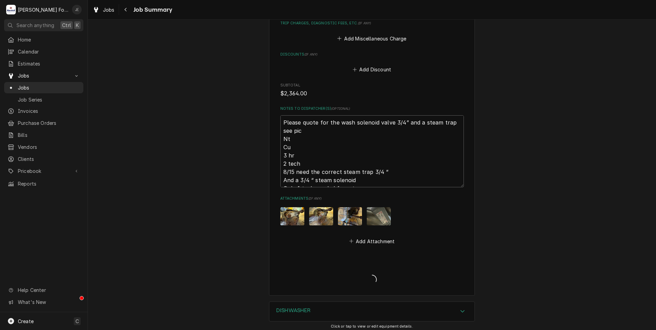
type textarea "x"
